Goal: Information Seeking & Learning: Learn about a topic

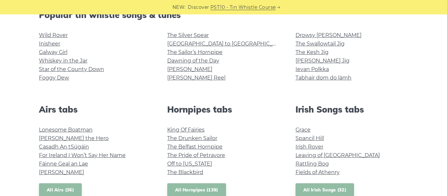
scroll to position [177, 0]
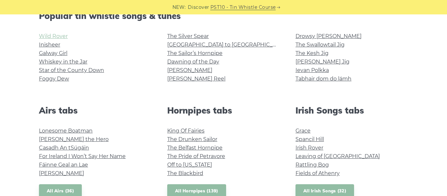
click at [65, 34] on link "Wild Rover" at bounding box center [53, 36] width 29 height 6
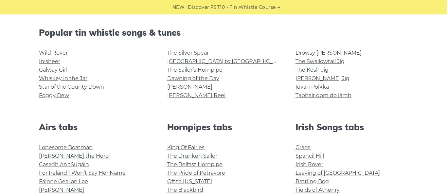
scroll to position [157, 0]
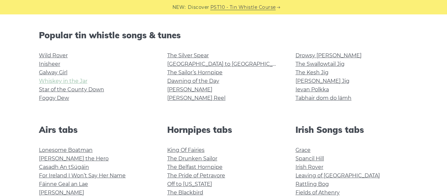
click at [85, 78] on link "Whiskey in the Jar" at bounding box center [63, 81] width 48 height 6
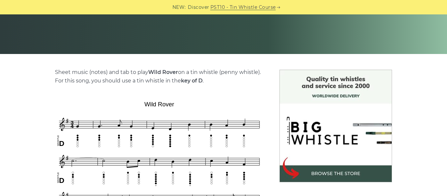
scroll to position [136, 0]
